Goal: Task Accomplishment & Management: Manage account settings

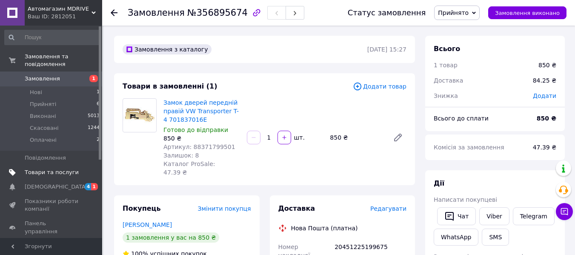
scroll to position [183, 0]
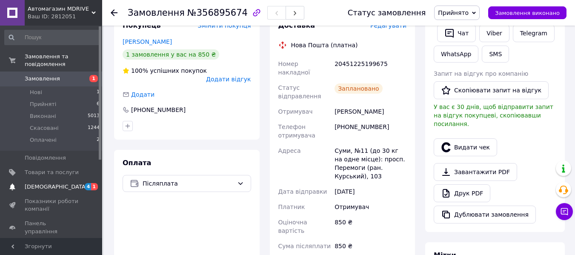
click at [73, 183] on span "[DEMOGRAPHIC_DATA]" at bounding box center [52, 187] width 54 height 8
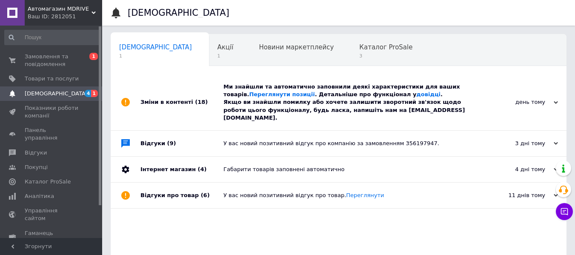
click at [80, 93] on span "4 1" at bounding box center [90, 94] width 23 height 8
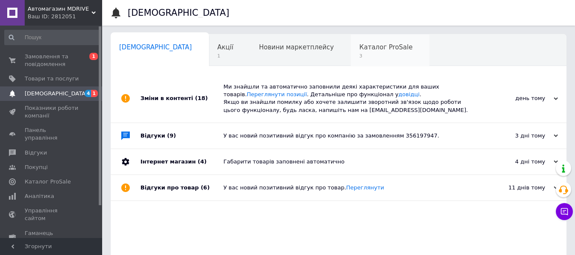
click at [359, 54] on span "3" at bounding box center [385, 56] width 53 height 6
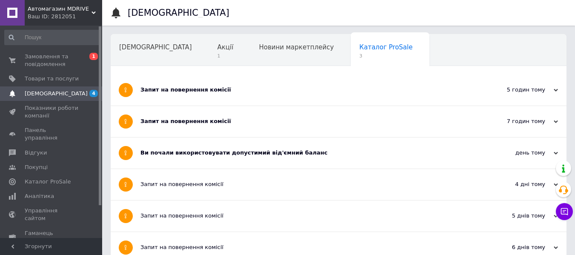
click at [267, 150] on div "Ви почали використовувати допустимий від'ємний баланс" at bounding box center [306, 153] width 332 height 8
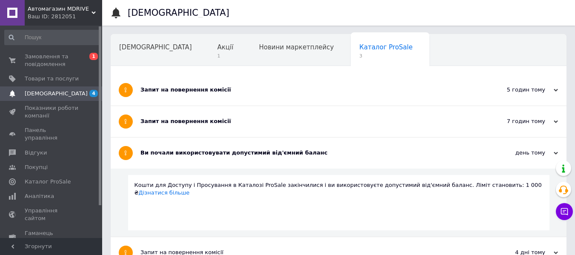
click at [263, 153] on div "Ви почали використовувати допустимий від'ємний баланс" at bounding box center [306, 153] width 332 height 8
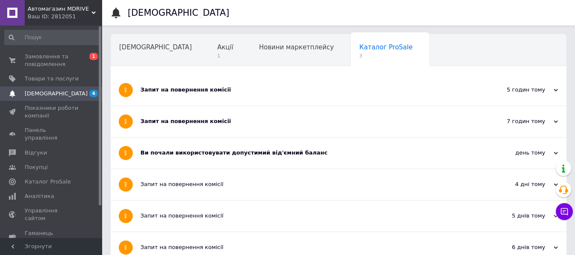
click at [242, 124] on div "Запит на повернення комісії" at bounding box center [306, 121] width 332 height 8
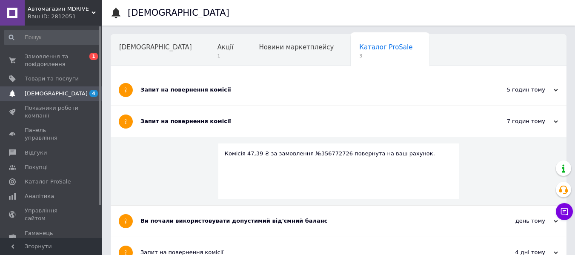
drag, startPoint x: 239, startPoint y: 122, endPoint x: 235, endPoint y: 108, distance: 14.4
click at [239, 121] on div "Запит на повернення комісії" at bounding box center [306, 121] width 332 height 8
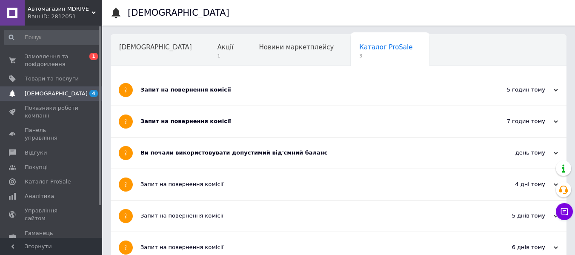
click at [226, 94] on div "Запит на повернення комісії" at bounding box center [306, 90] width 332 height 8
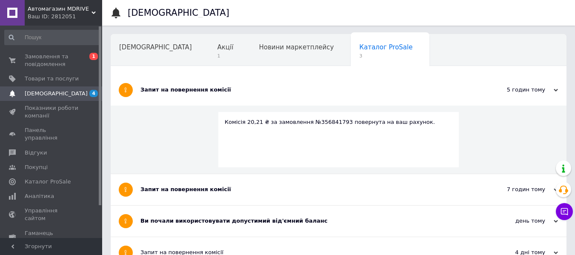
click at [226, 94] on div "Запит на повернення комісії" at bounding box center [306, 90] width 332 height 8
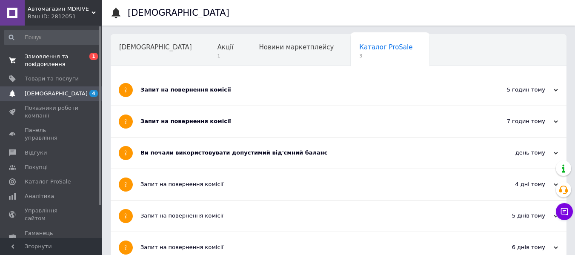
click at [74, 55] on span "Замовлення та повідомлення" at bounding box center [52, 60] width 54 height 15
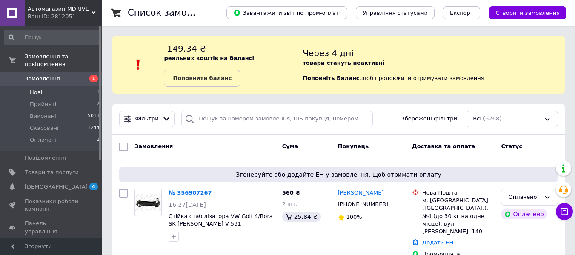
click at [66, 86] on li "Нові 1" at bounding box center [52, 92] width 105 height 12
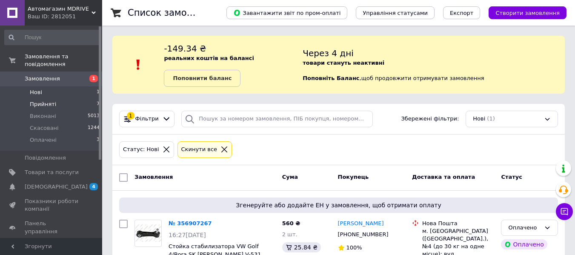
click at [60, 98] on li "Прийняті 7" at bounding box center [52, 104] width 105 height 12
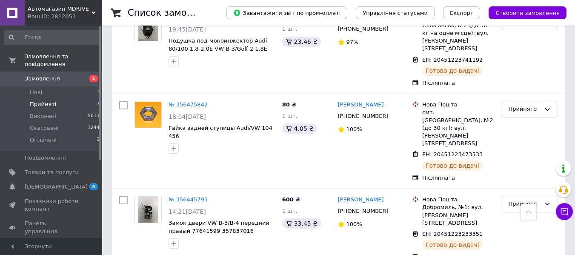
scroll to position [213, 0]
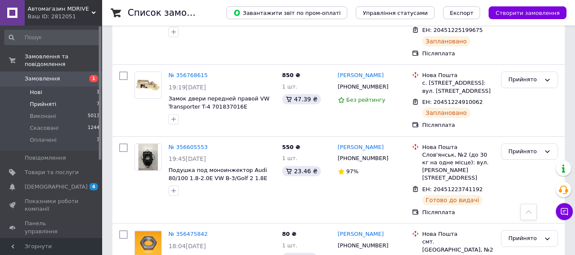
click at [43, 86] on li "Нові 1" at bounding box center [52, 92] width 105 height 12
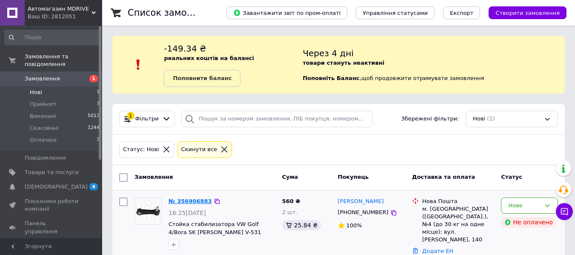
click at [185, 202] on link "№ 356906883" at bounding box center [189, 201] width 43 height 6
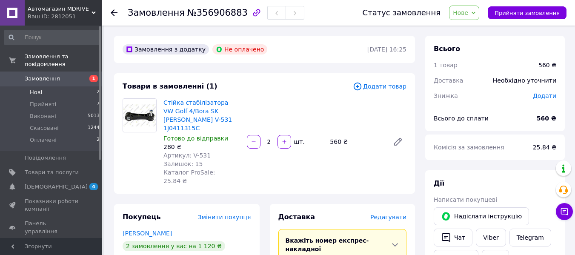
click at [67, 87] on li "Нові 2" at bounding box center [52, 92] width 105 height 12
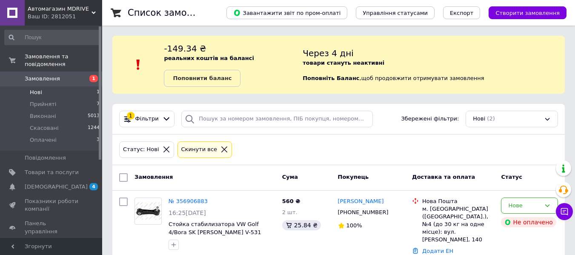
scroll to position [20, 0]
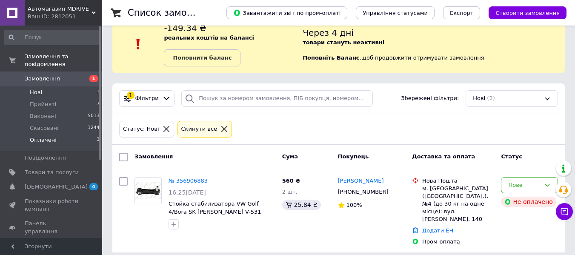
click at [51, 136] on span "Оплачені" at bounding box center [43, 140] width 27 height 8
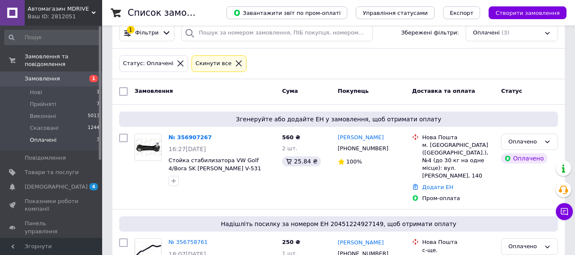
scroll to position [123, 0]
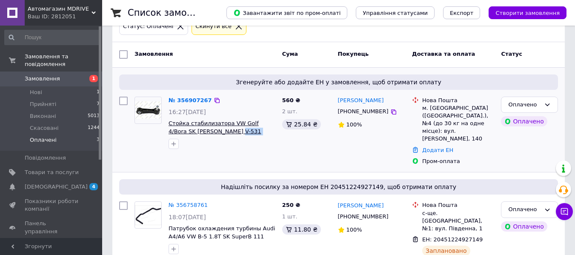
drag, startPoint x: 241, startPoint y: 135, endPoint x: 205, endPoint y: 131, distance: 35.5
click at [205, 131] on span "Стойка стабилизатора VW Golf 4/Bora SK [PERSON_NAME] V-531 1J0411315C" at bounding box center [221, 128] width 107 height 16
copy span "1J0411315C"
click at [48, 86] on li "Нові 1" at bounding box center [52, 92] width 105 height 12
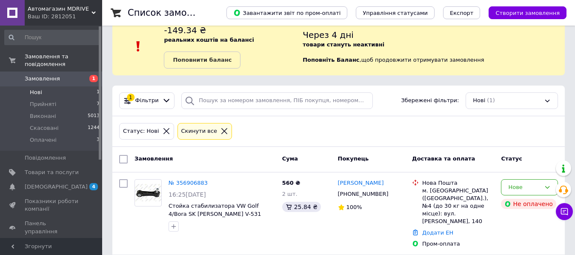
scroll to position [20, 0]
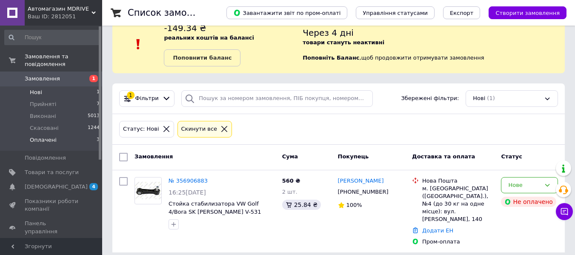
click at [60, 134] on li "Оплачені 3" at bounding box center [52, 142] width 105 height 16
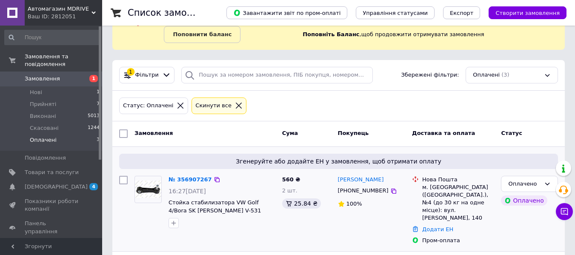
scroll to position [85, 0]
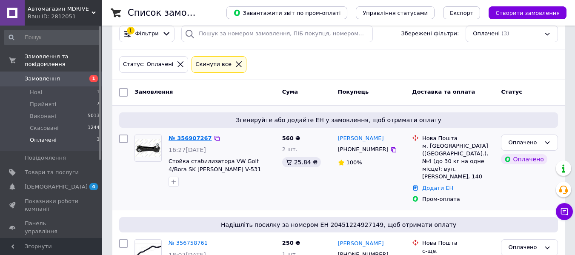
click at [191, 137] on link "№ 356907267" at bounding box center [189, 138] width 43 height 6
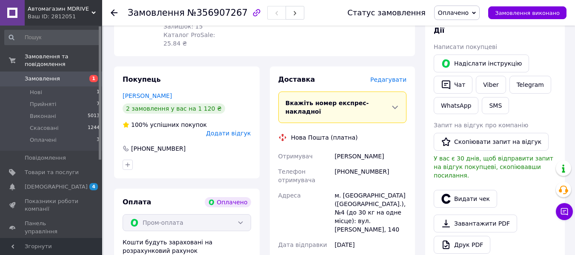
scroll to position [255, 0]
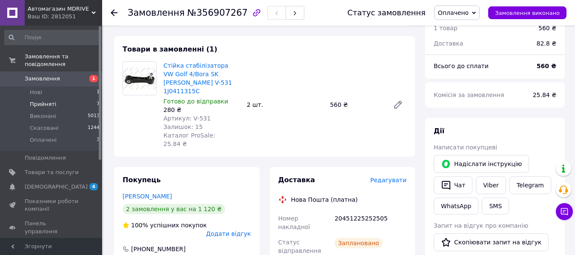
scroll to position [0, 0]
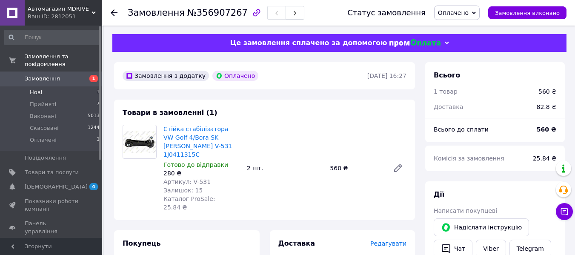
click at [50, 86] on li "Нові 1" at bounding box center [52, 92] width 105 height 12
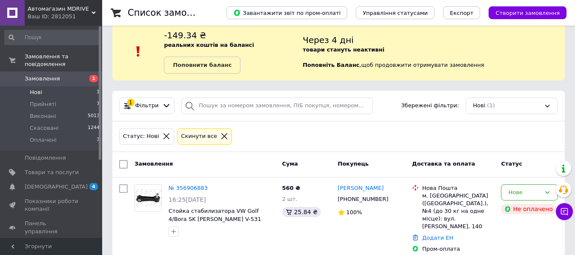
scroll to position [20, 0]
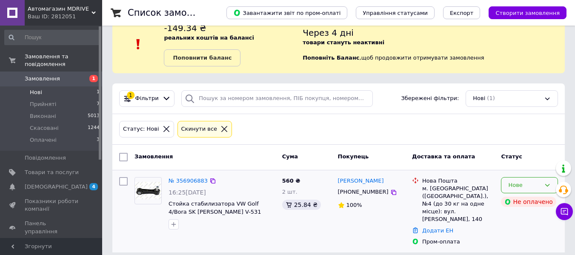
click at [512, 180] on div "Нове" at bounding box center [529, 185] width 57 height 17
click at [523, 235] on li "Скасовано" at bounding box center [529, 234] width 56 height 16
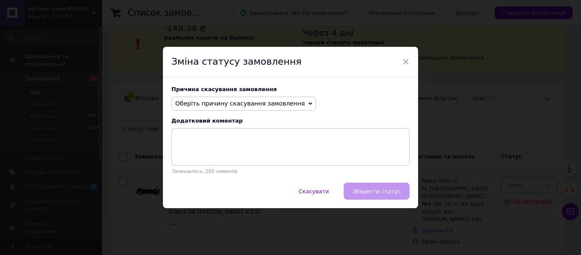
click at [199, 101] on span "Оберіть причину скасування замовлення" at bounding box center [240, 103] width 130 height 7
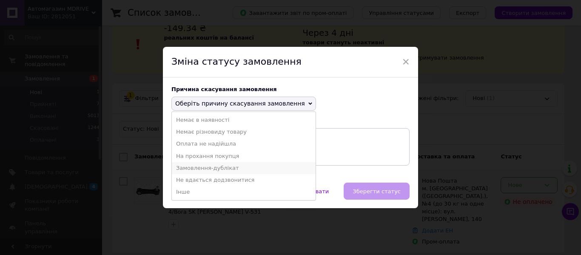
click at [202, 167] on li "Замовлення-дублікат" at bounding box center [244, 168] width 144 height 12
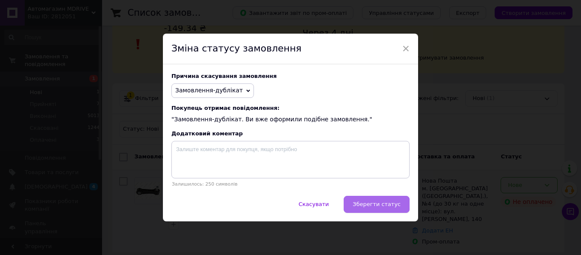
click at [395, 207] on span "Зберегти статус" at bounding box center [377, 204] width 48 height 6
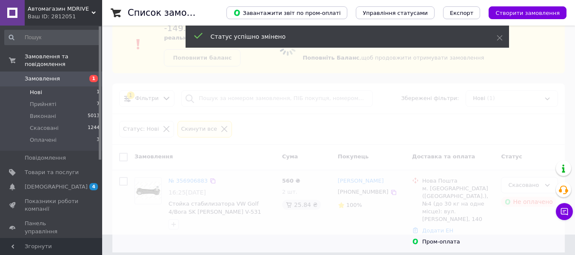
scroll to position [12, 0]
